Goal: Information Seeking & Learning: Learn about a topic

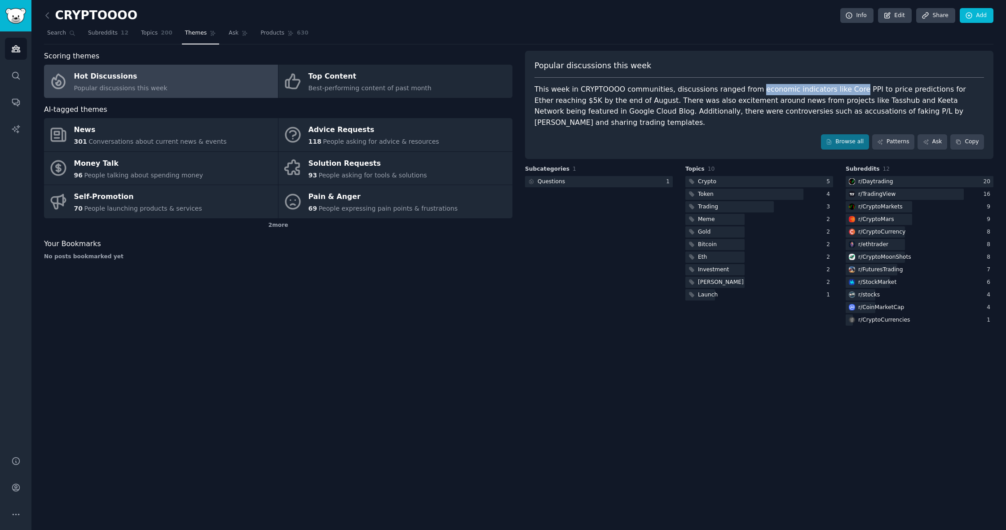
drag, startPoint x: 747, startPoint y: 90, endPoint x: 840, endPoint y: 89, distance: 92.9
click at [840, 89] on div "This week in CRYPTOOOO communities, discussions ranged from economic indicators…" at bounding box center [758, 106] width 449 height 44
click at [909, 76] on div "Popular discussions this week" at bounding box center [758, 69] width 449 height 18
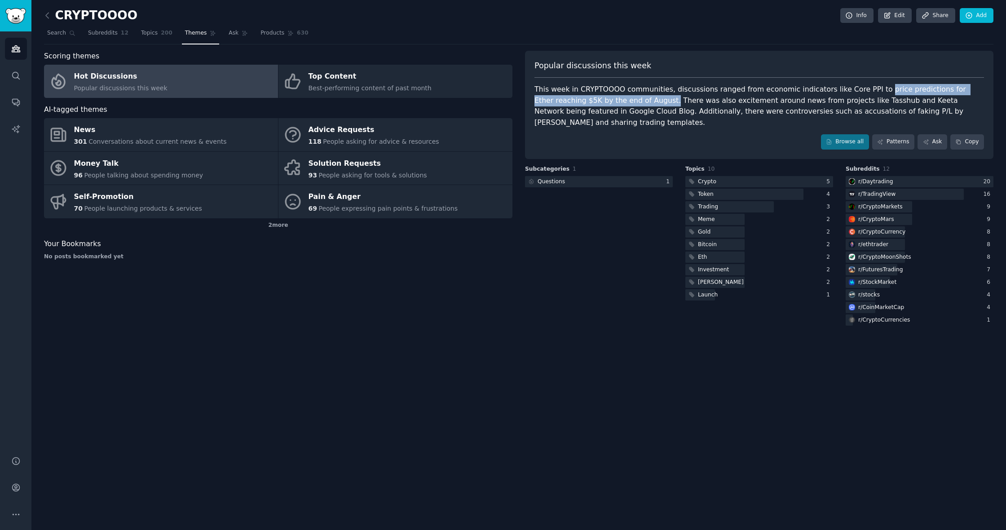
drag, startPoint x: 865, startPoint y: 90, endPoint x: 617, endPoint y: 99, distance: 247.6
click at [617, 99] on div "This week in CRYPTOOOO communities, discussions ranged from economic indicators…" at bounding box center [758, 106] width 449 height 44
click at [805, 78] on div "Popular discussions this week This week in CRYPTOOOO communities, discussions r…" at bounding box center [759, 105] width 468 height 108
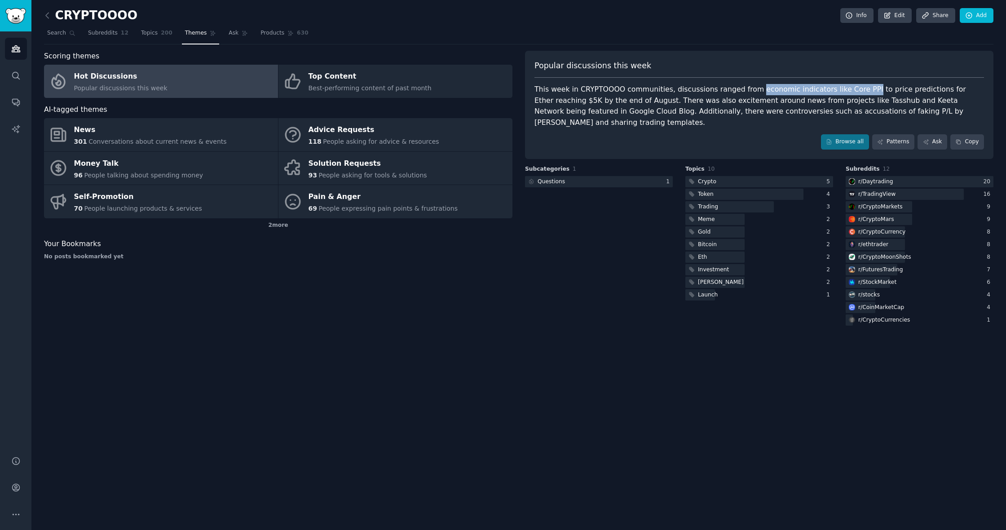
drag, startPoint x: 748, startPoint y: 90, endPoint x: 853, endPoint y: 89, distance: 105.1
click at [853, 89] on div "This week in CRYPTOOOO communities, discussions ranged from economic indicators…" at bounding box center [758, 106] width 449 height 44
copy div "economic indicators like Core PPI"
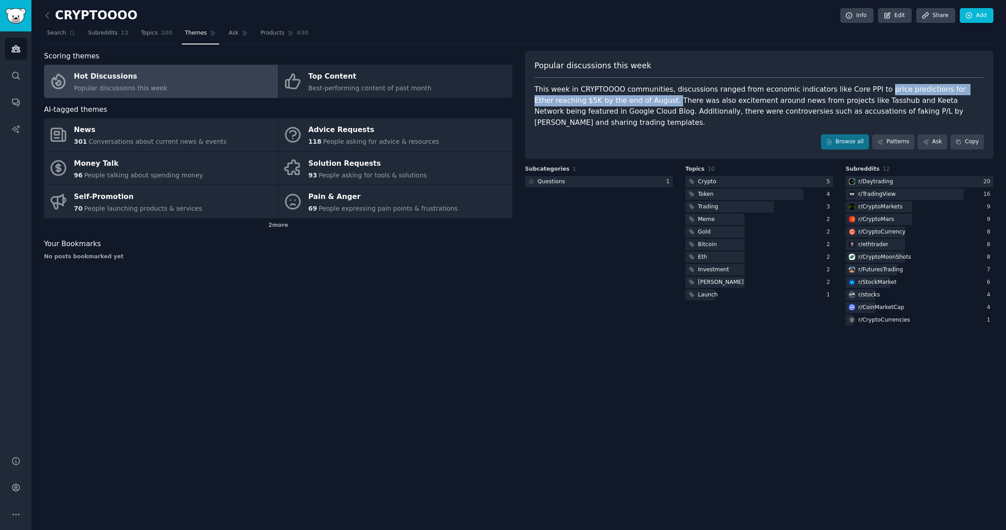
drag, startPoint x: 864, startPoint y: 90, endPoint x: 620, endPoint y: 97, distance: 244.8
click at [620, 97] on div "This week in CRYPTOOOO communities, discussions ranged from economic indicators…" at bounding box center [758, 106] width 449 height 44
copy div "price predictions for Ether reaching $5K by the end of August."
